Goal: Check status: Check status

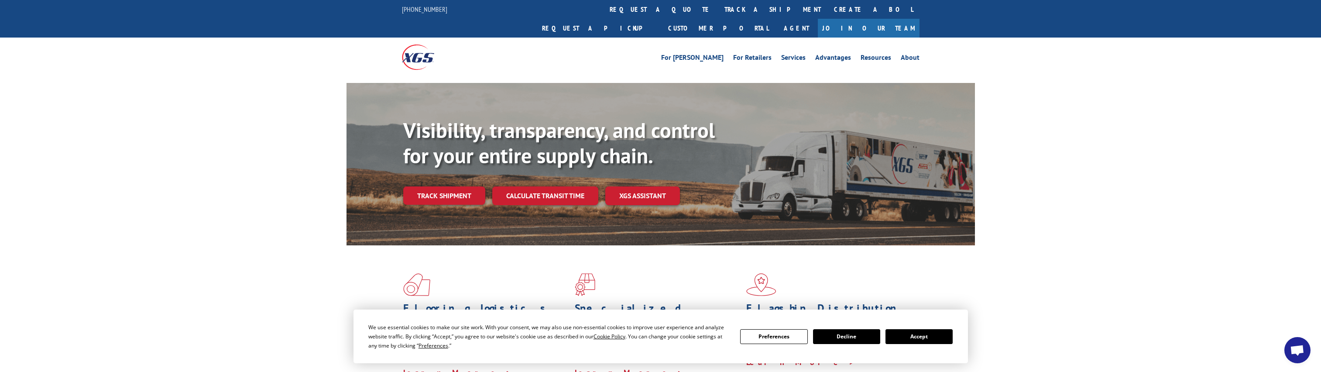
click at [424, 186] on div "Visibility, transparency, and control for your entire supply chain. Track shipm…" at bounding box center [689, 179] width 572 height 122
click at [424, 186] on link "Track shipment" at bounding box center [444, 195] width 82 height 18
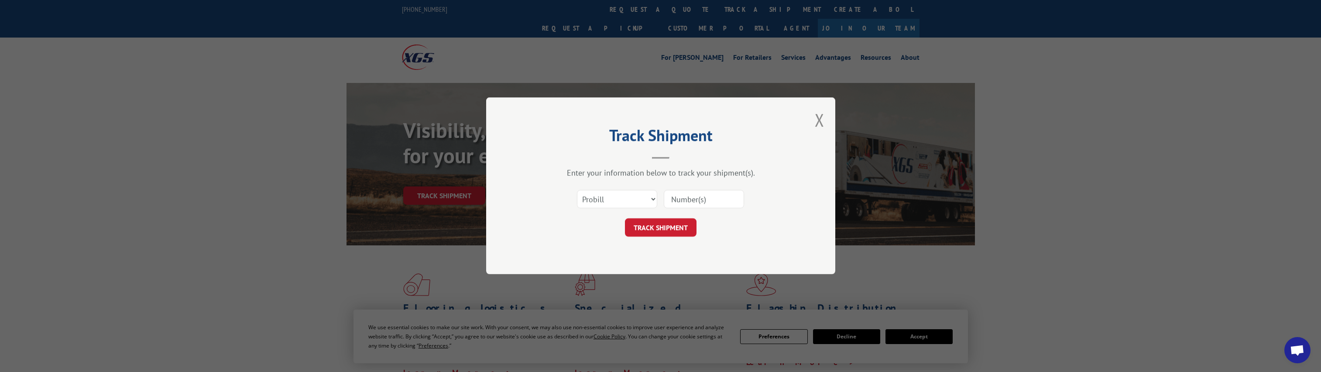
click at [688, 196] on input at bounding box center [704, 199] width 80 height 18
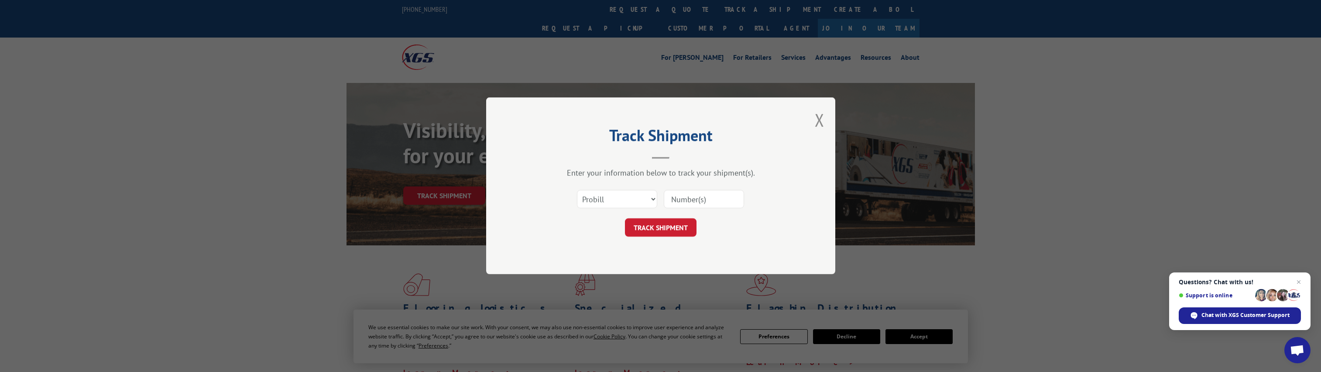
click at [680, 199] on input at bounding box center [704, 199] width 80 height 18
paste input "17496771"
type input "17496771"
click at [663, 230] on button "TRACK SHIPMENT" at bounding box center [661, 228] width 72 height 18
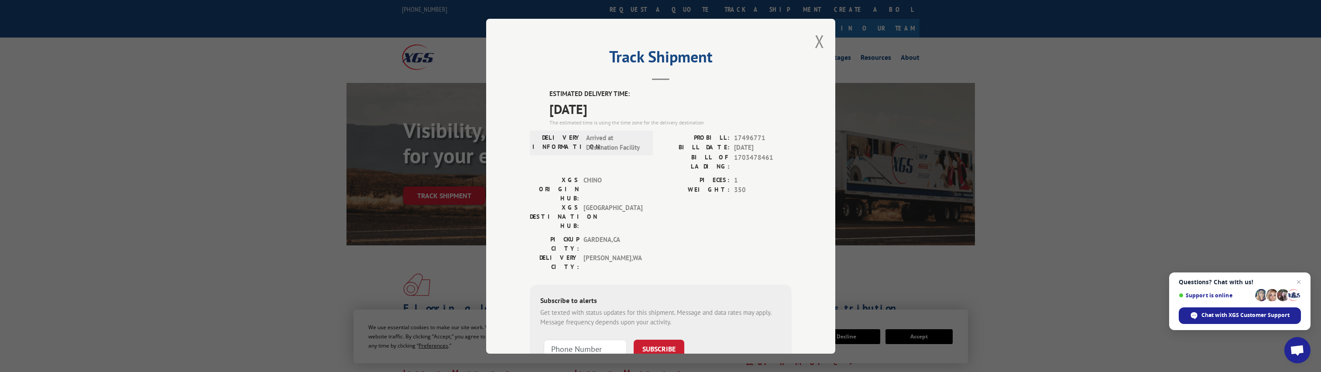
drag, startPoint x: 286, startPoint y: 186, endPoint x: 309, endPoint y: 189, distance: 23.2
click at [286, 187] on div "Track Shipment ESTIMATED DELIVERY TIME: [DATE] The estimated time is using the …" at bounding box center [660, 186] width 1321 height 372
